Goal: Find contact information: Find contact information

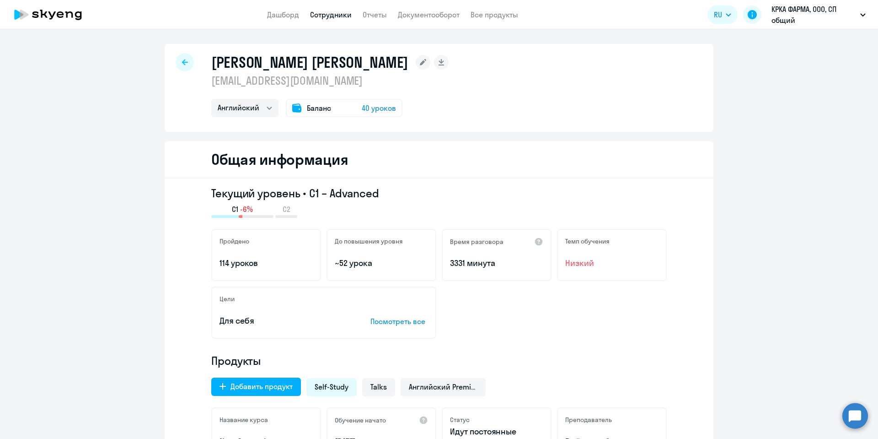
select select "english"
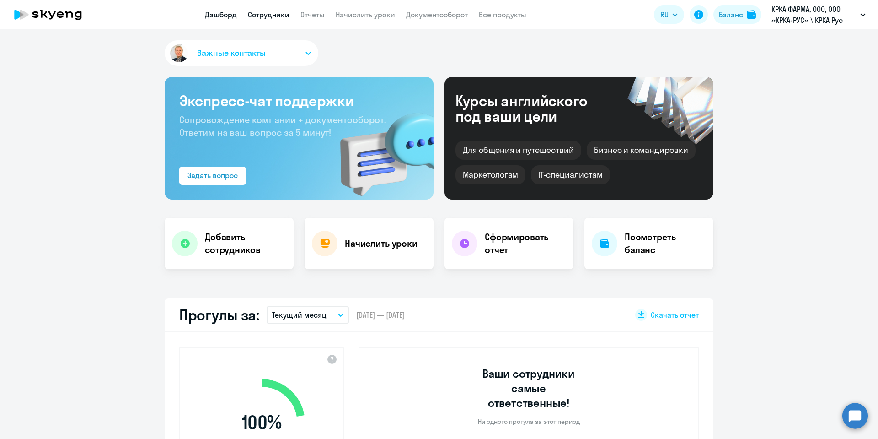
click at [270, 13] on link "Сотрудники" at bounding box center [269, 14] width 42 height 9
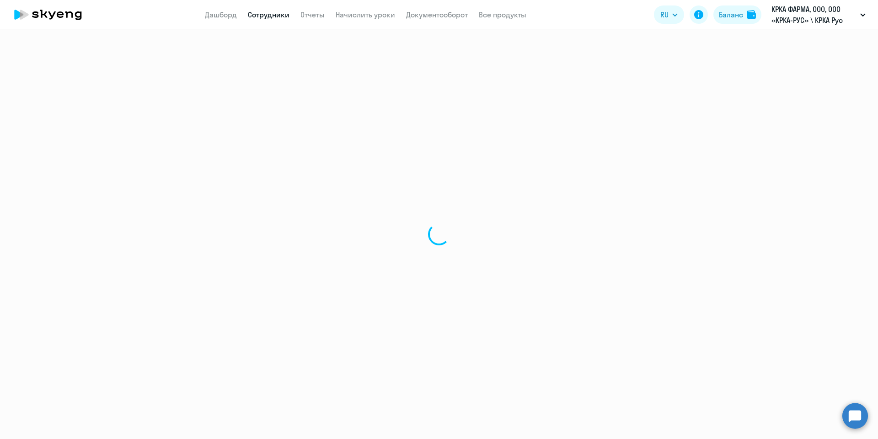
select select "30"
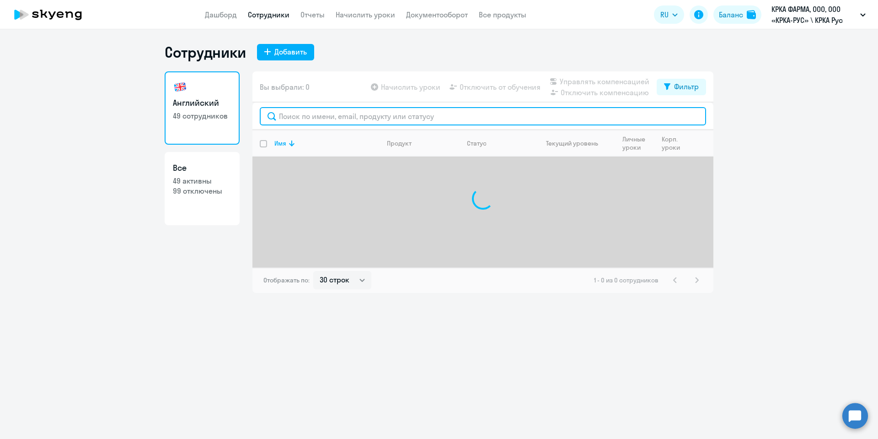
click at [324, 115] on input "text" at bounding box center [483, 116] width 447 height 18
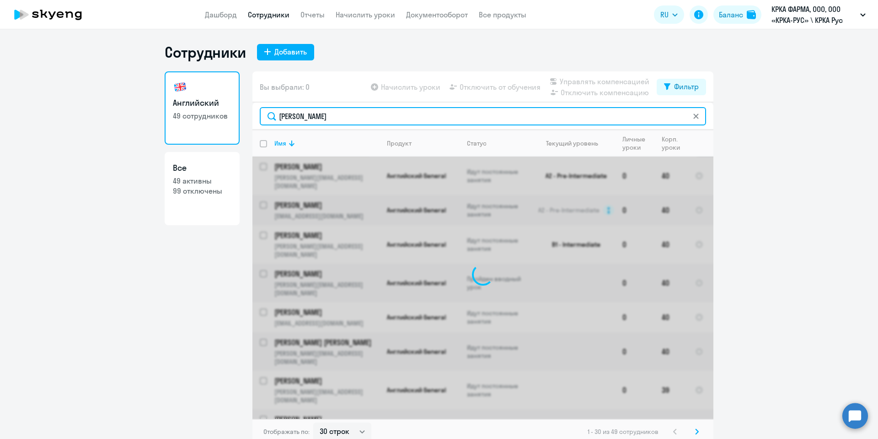
type input "ПАРФЕНОВА"
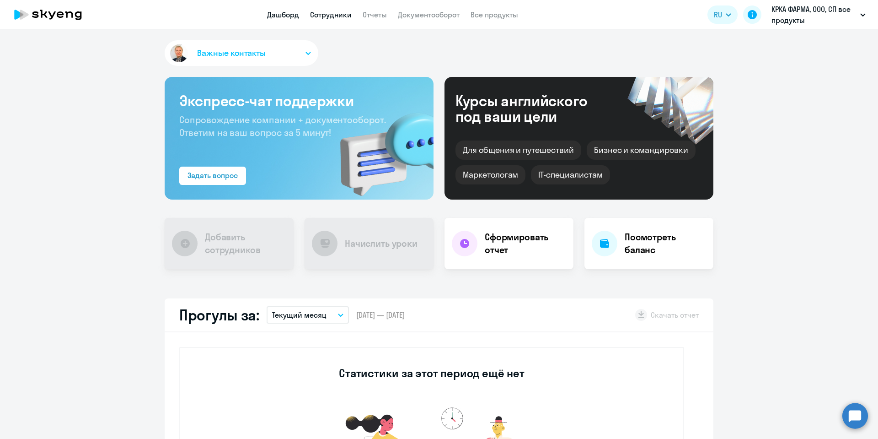
click at [332, 15] on link "Сотрудники" at bounding box center [331, 14] width 42 height 9
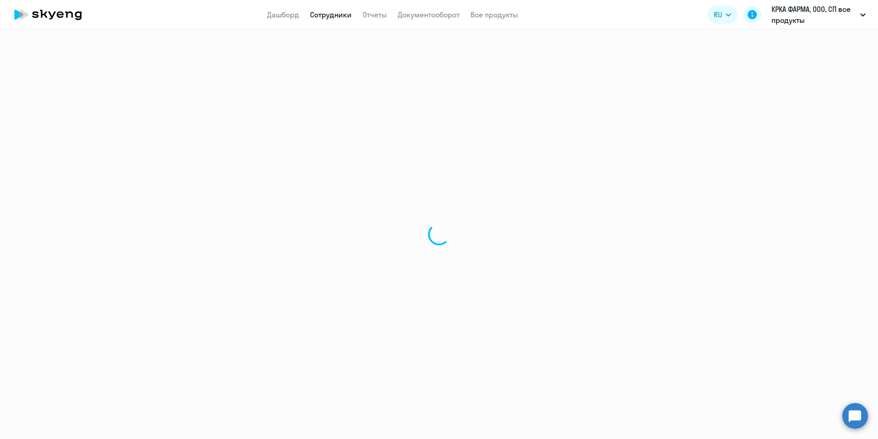
select select "30"
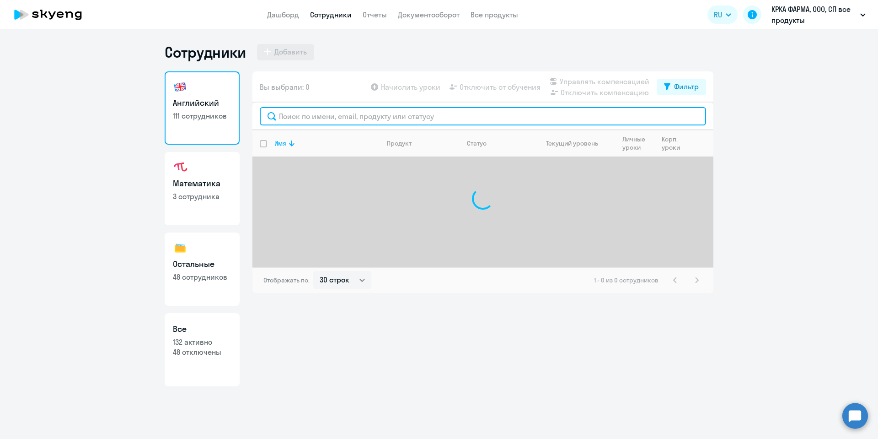
click at [303, 116] on input "text" at bounding box center [483, 116] width 447 height 18
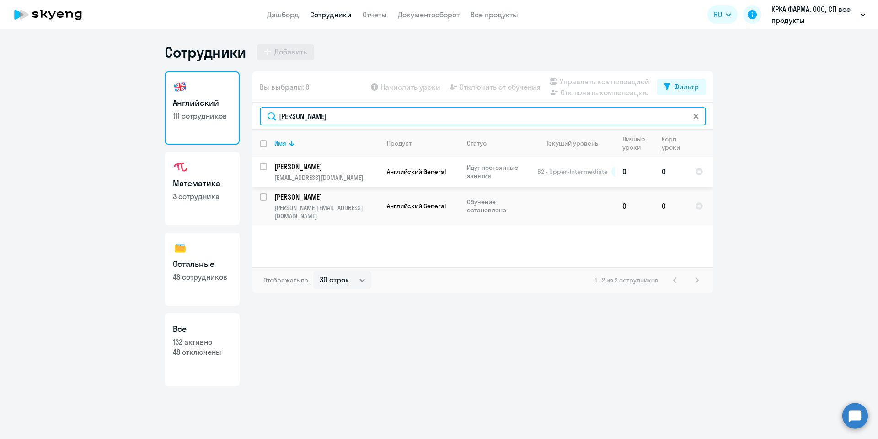
type input "[PERSON_NAME]"
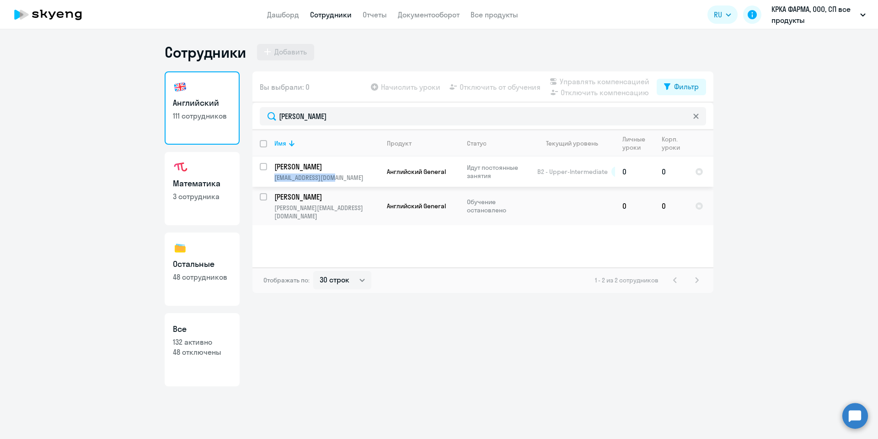
copy p "[EMAIL_ADDRESS][DOMAIN_NAME]"
drag, startPoint x: 340, startPoint y: 180, endPoint x: 427, endPoint y: 259, distance: 118.3
click at [427, 259] on div "Имя Продукт Статус Текущий уровень Личные уроки Корп. уроки [PERSON_NAME] [EMAI…" at bounding box center [483, 198] width 461 height 137
copy p "[PERSON_NAME][EMAIL_ADDRESS][DOMAIN_NAME]"
drag, startPoint x: 356, startPoint y: 211, endPoint x: 270, endPoint y: 207, distance: 86.6
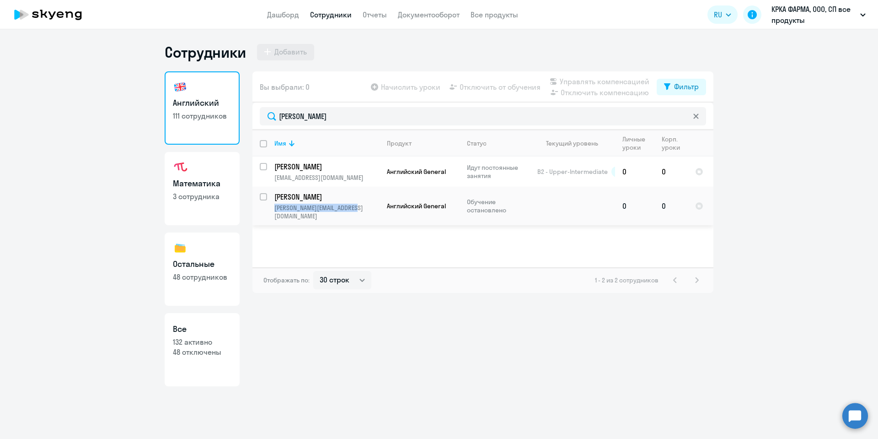
click at [270, 207] on td "[PERSON_NAME] [PERSON_NAME][EMAIL_ADDRESS][DOMAIN_NAME]" at bounding box center [323, 206] width 113 height 38
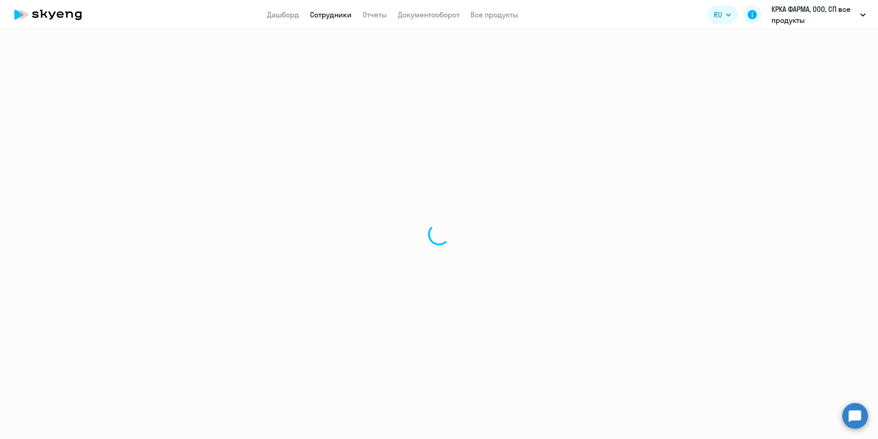
select select "english"
